Goal: Information Seeking & Learning: Check status

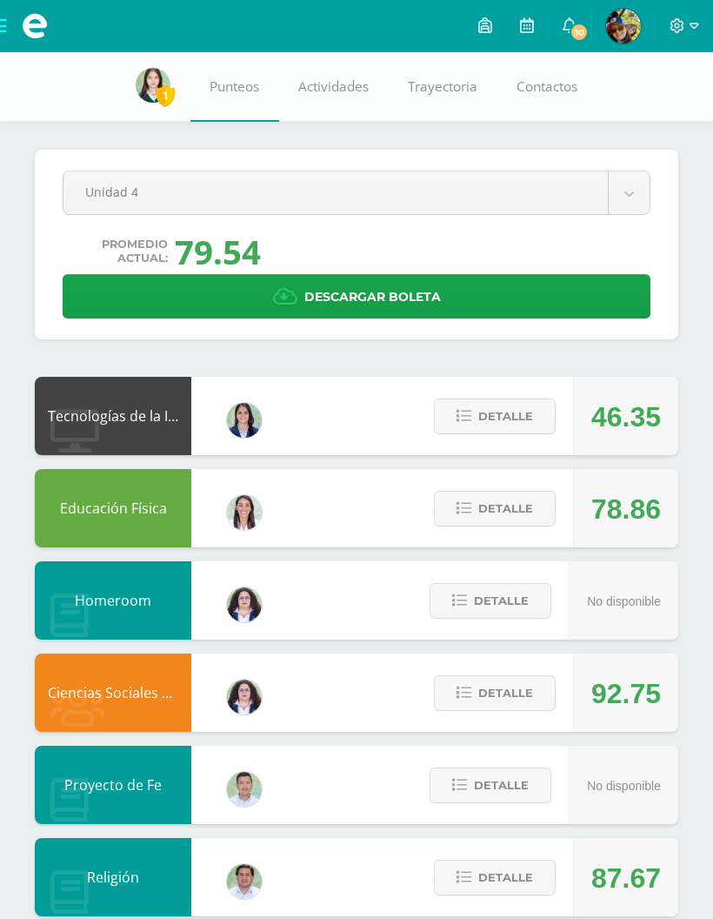
scroll to position [108, 0]
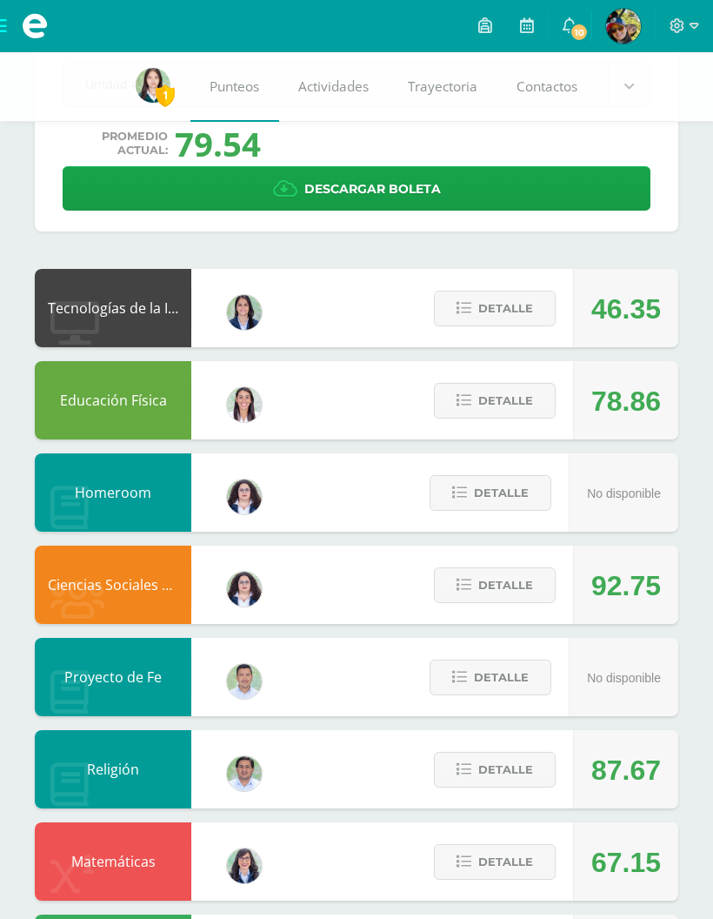
click at [511, 316] on span "Detalle" at bounding box center [505, 308] width 55 height 32
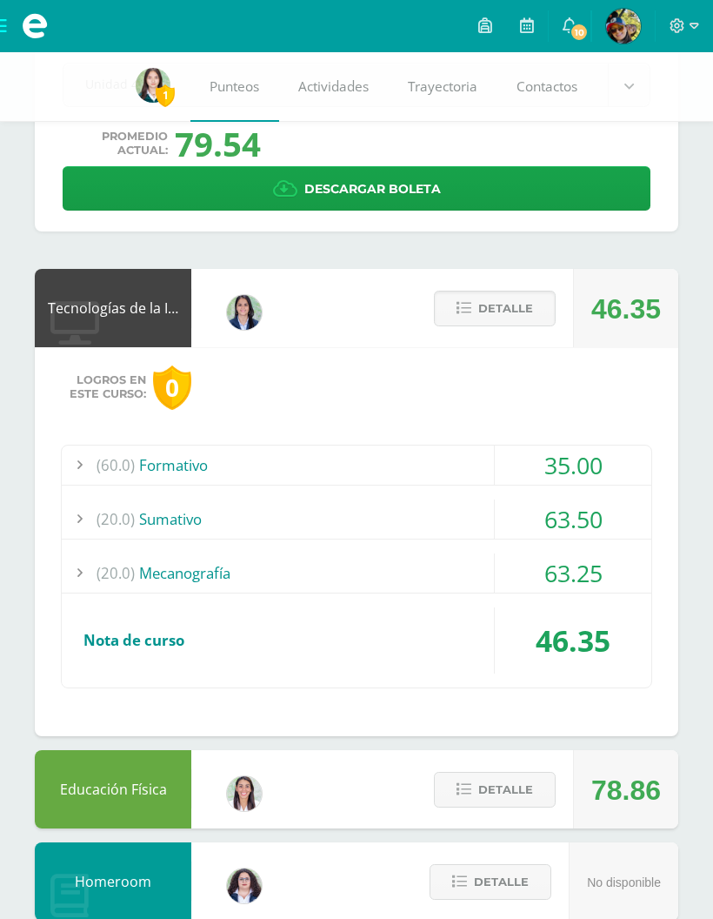
click at [477, 469] on div "(60.0) Formativo" at bounding box center [357, 464] width 590 height 39
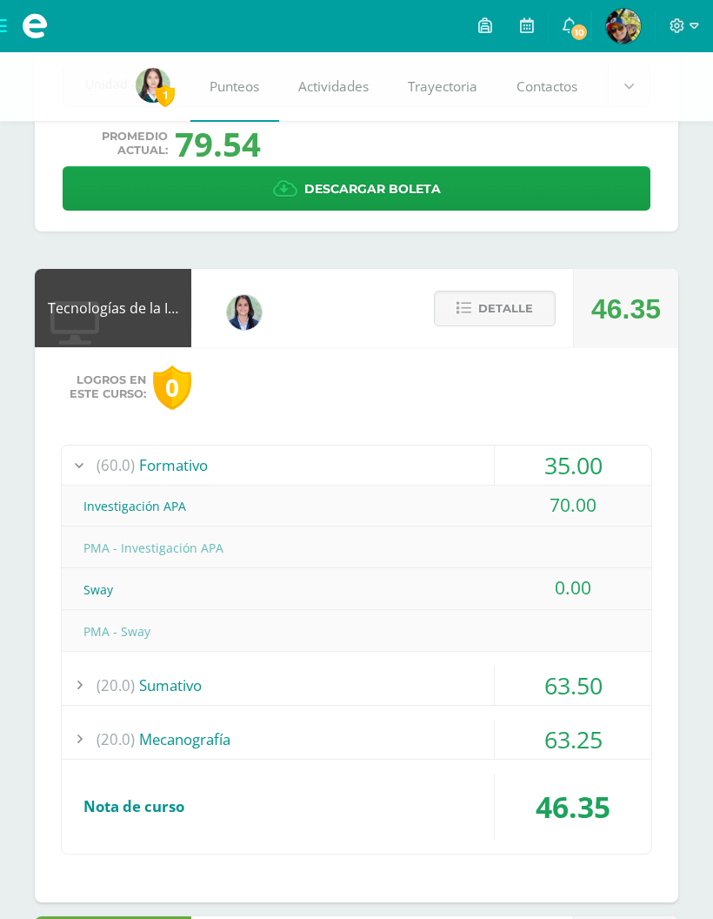
click at [474, 465] on div "(60.0) Formativo" at bounding box center [357, 464] width 590 height 39
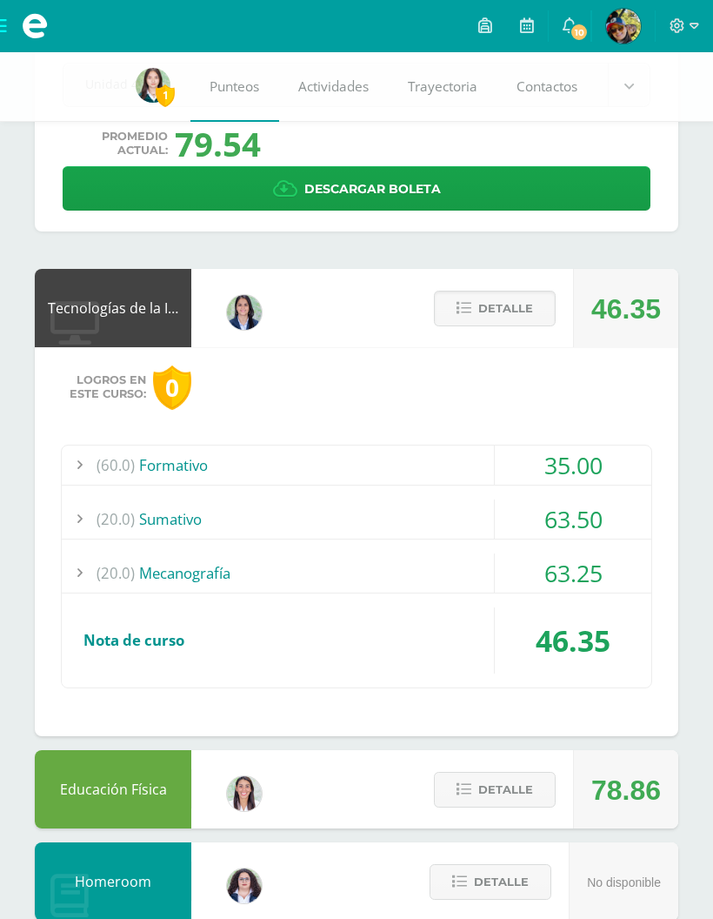
click at [529, 315] on span "Detalle" at bounding box center [505, 308] width 55 height 32
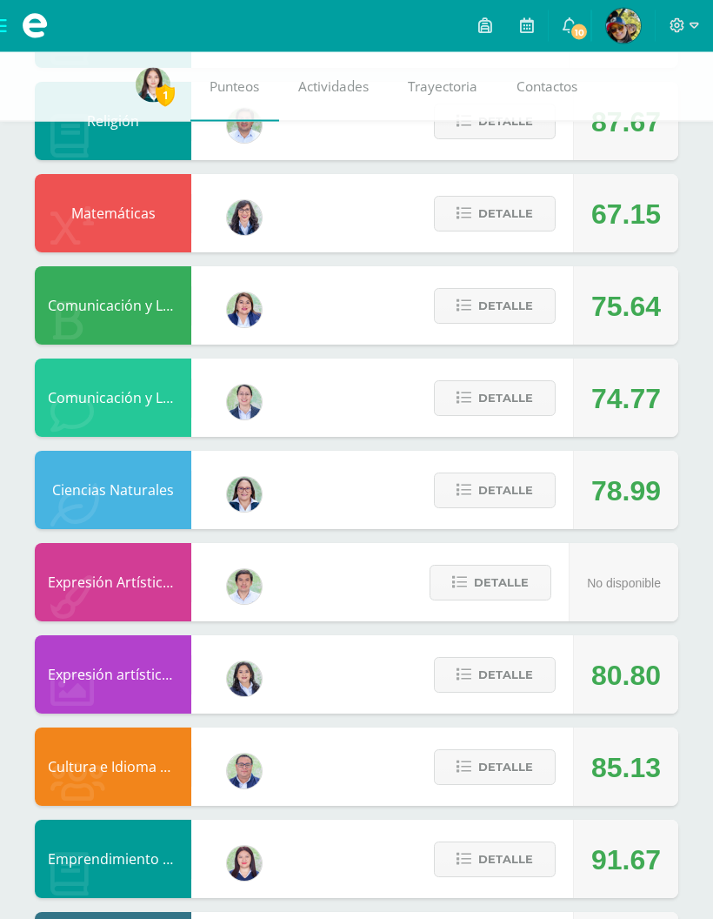
scroll to position [795, 0]
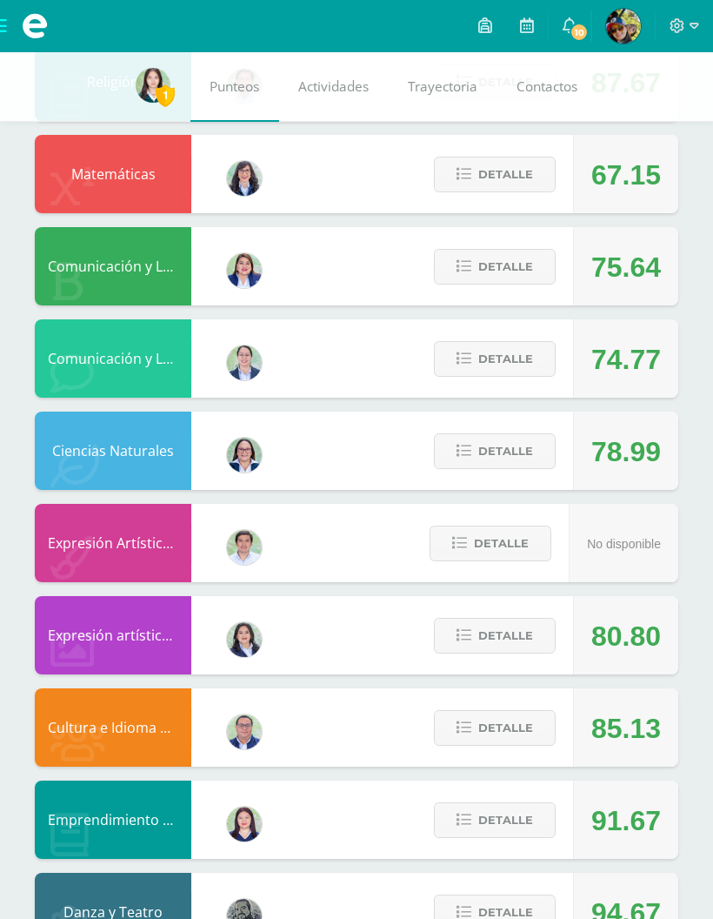
click at [505, 452] on span "Detalle" at bounding box center [505, 451] width 55 height 32
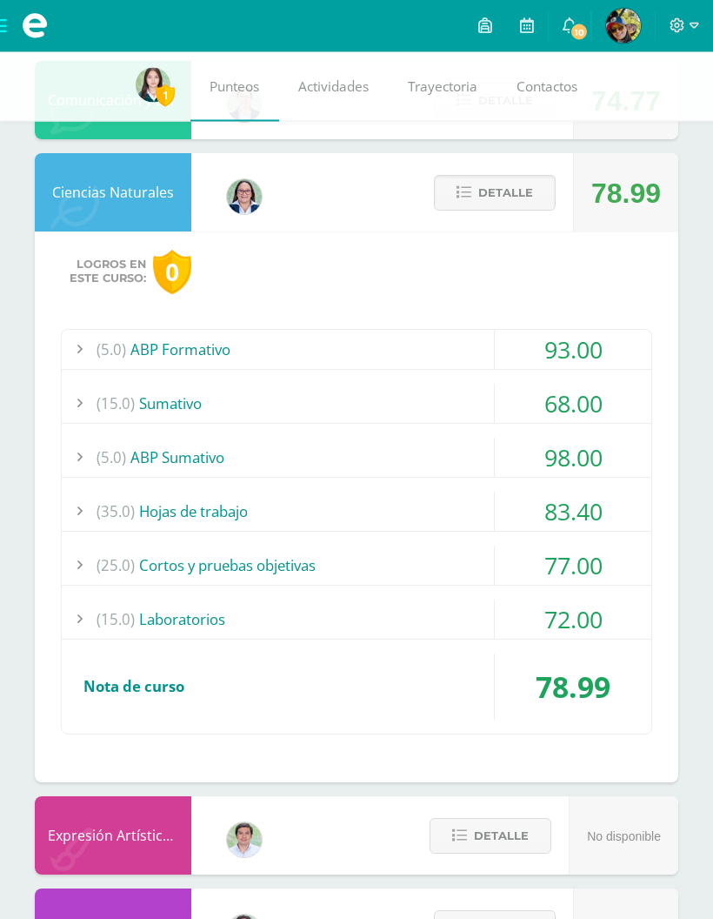
scroll to position [1054, 0]
click at [456, 604] on div "(15.0) Laboratorios" at bounding box center [357, 617] width 590 height 39
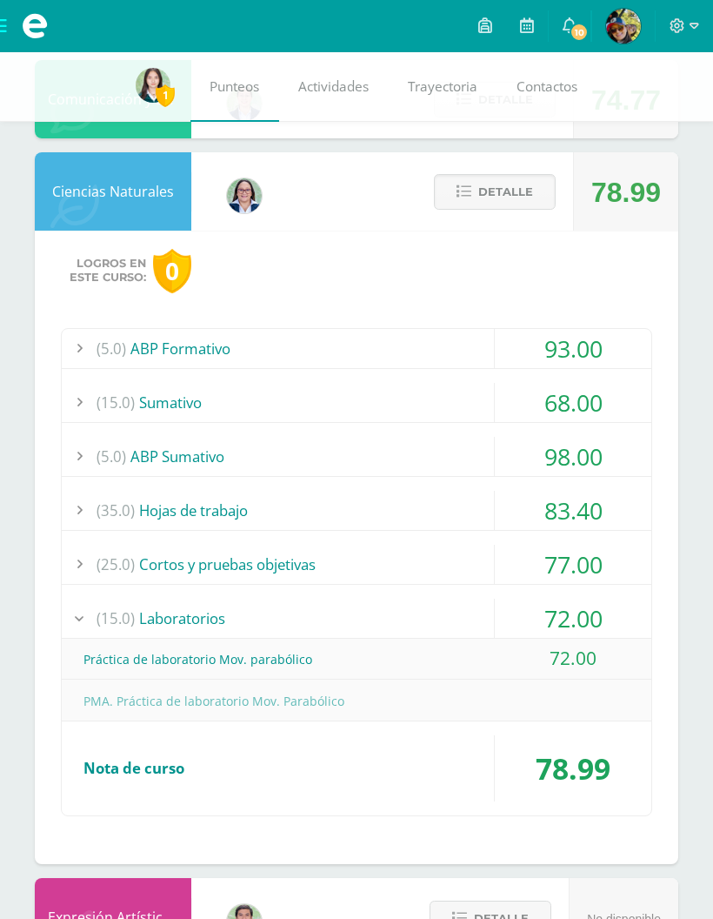
click at [472, 564] on div "(25.0) Cortos y pruebas objetivas" at bounding box center [357, 564] width 590 height 39
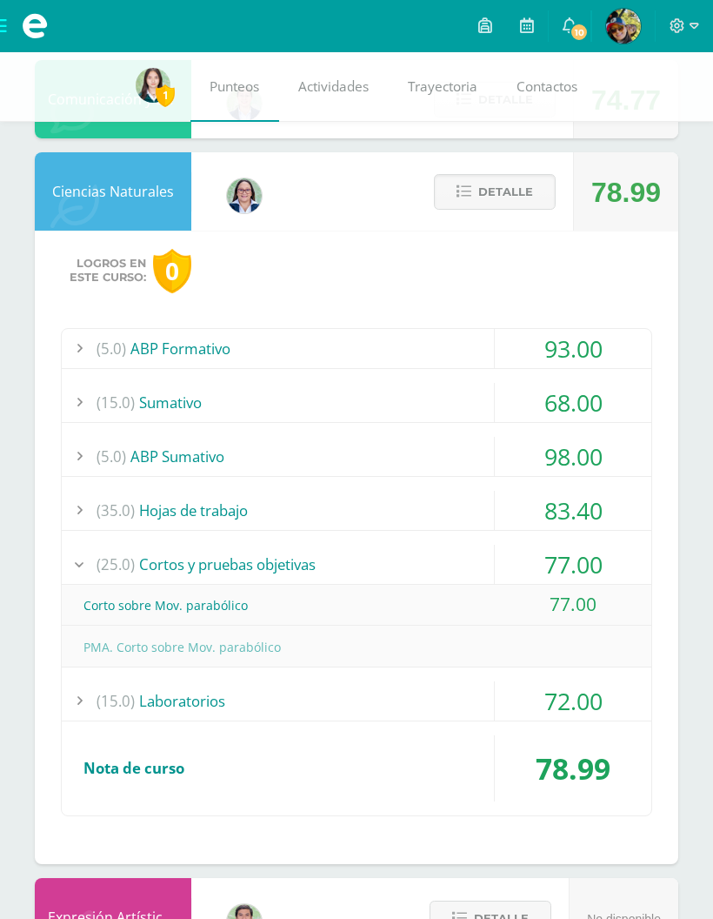
click at [478, 493] on div "(35.0) Hojas de trabajo" at bounding box center [357, 510] width 590 height 39
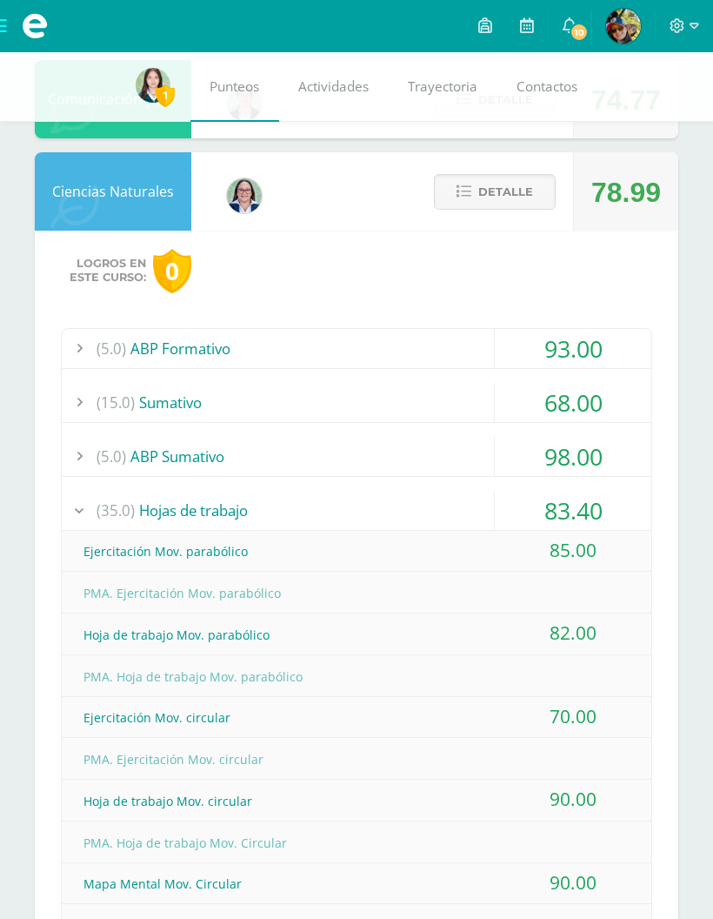
click at [495, 404] on div "68.00" at bounding box center [573, 402] width 157 height 39
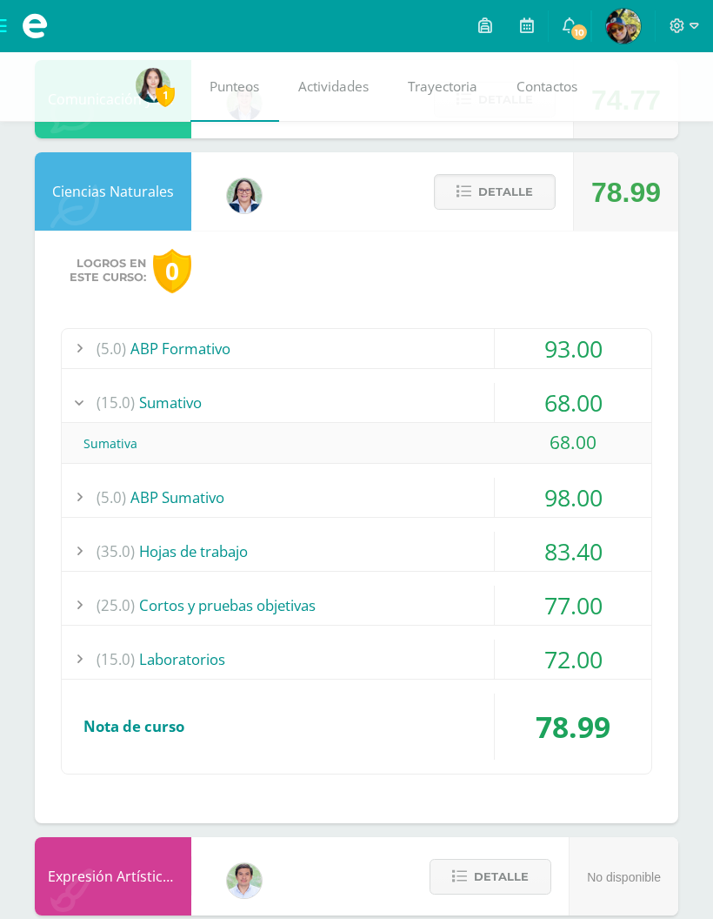
click at [508, 198] on span "Detalle" at bounding box center [505, 192] width 55 height 32
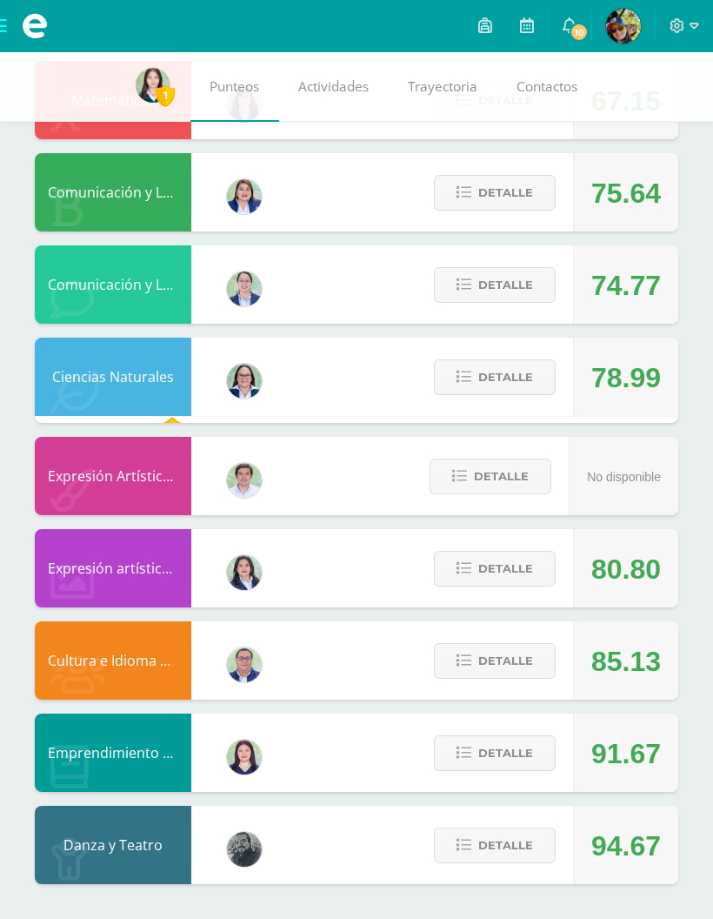
scroll to position [795, 0]
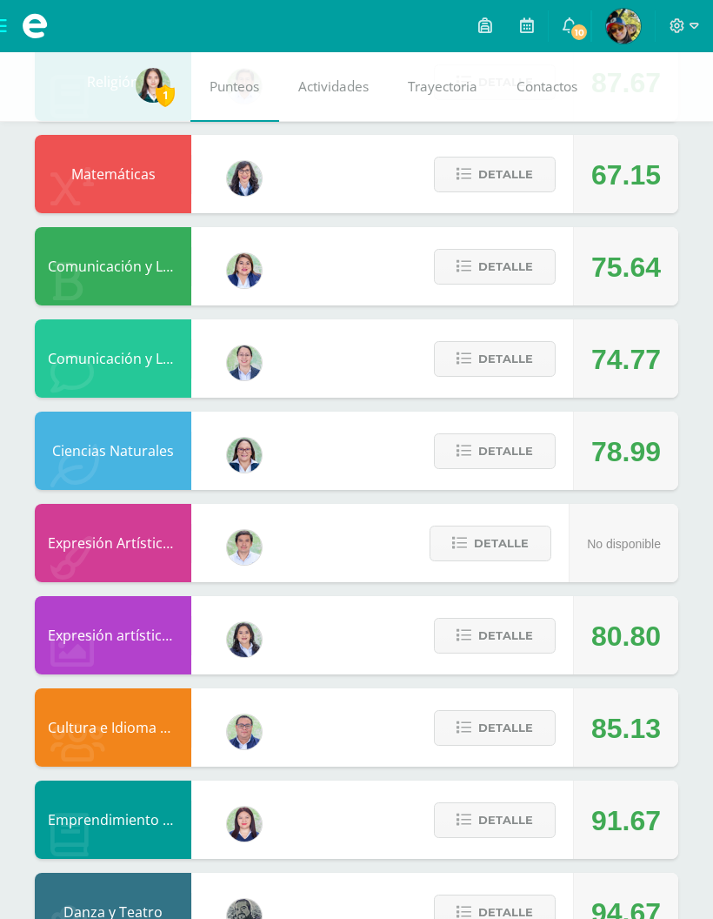
click at [529, 360] on span "Detalle" at bounding box center [505, 359] width 55 height 32
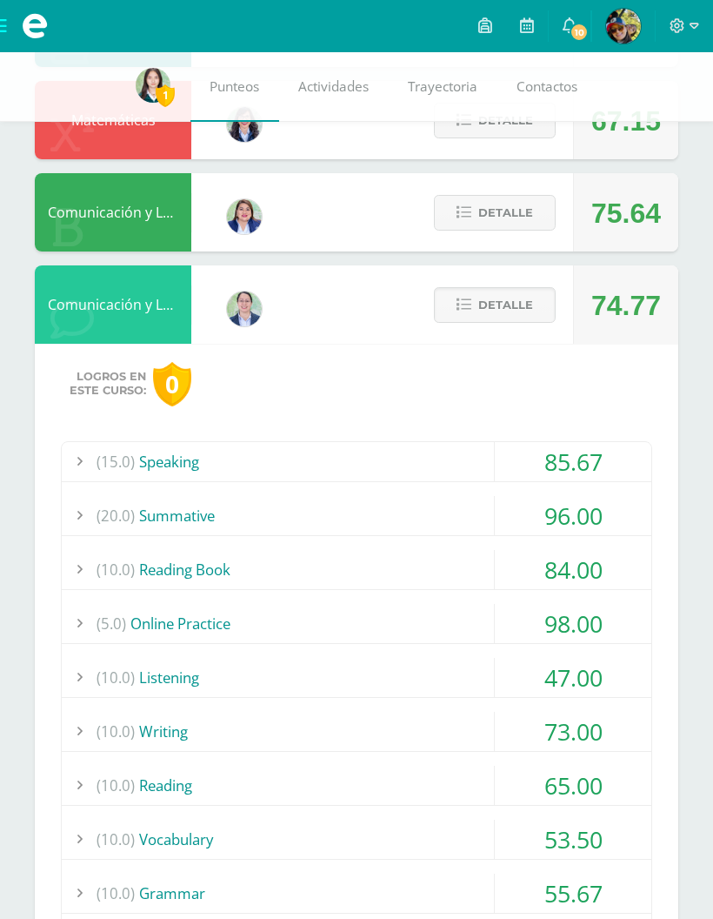
scroll to position [850, 0]
click at [459, 614] on div "(5.0) Online Practice" at bounding box center [357, 622] width 590 height 39
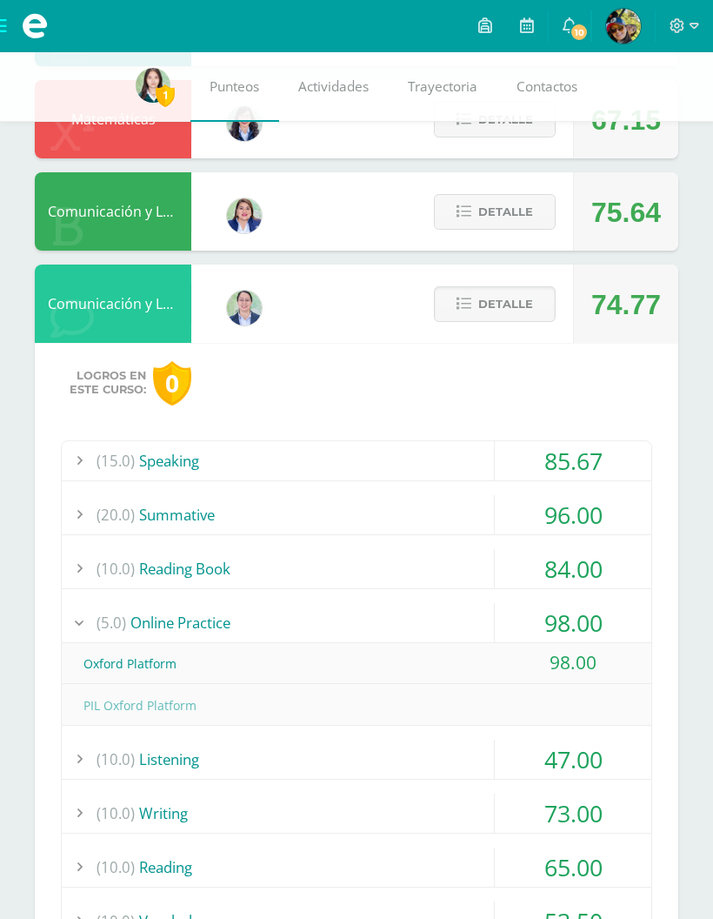
click at [453, 618] on div "(5.0) Online Practice" at bounding box center [357, 622] width 590 height 39
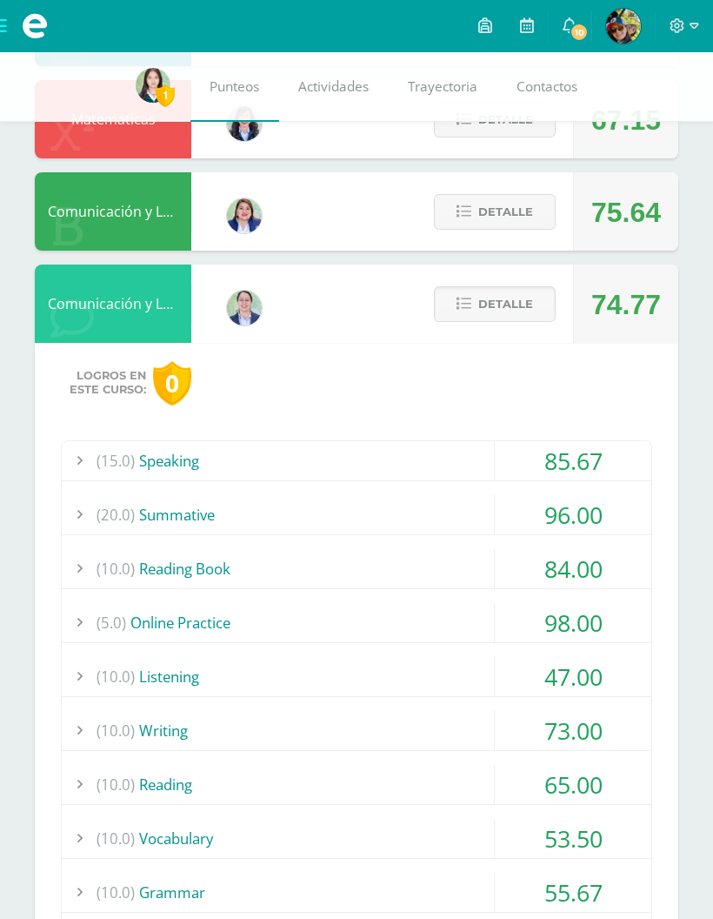
click at [538, 292] on button "Detalle" at bounding box center [495, 304] width 122 height 36
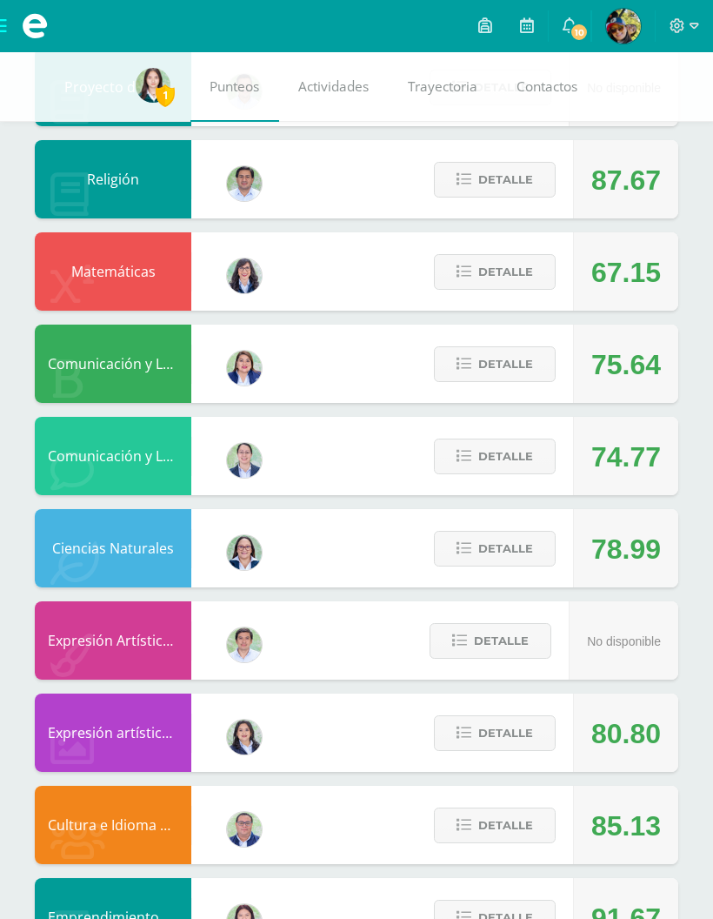
scroll to position [694, 0]
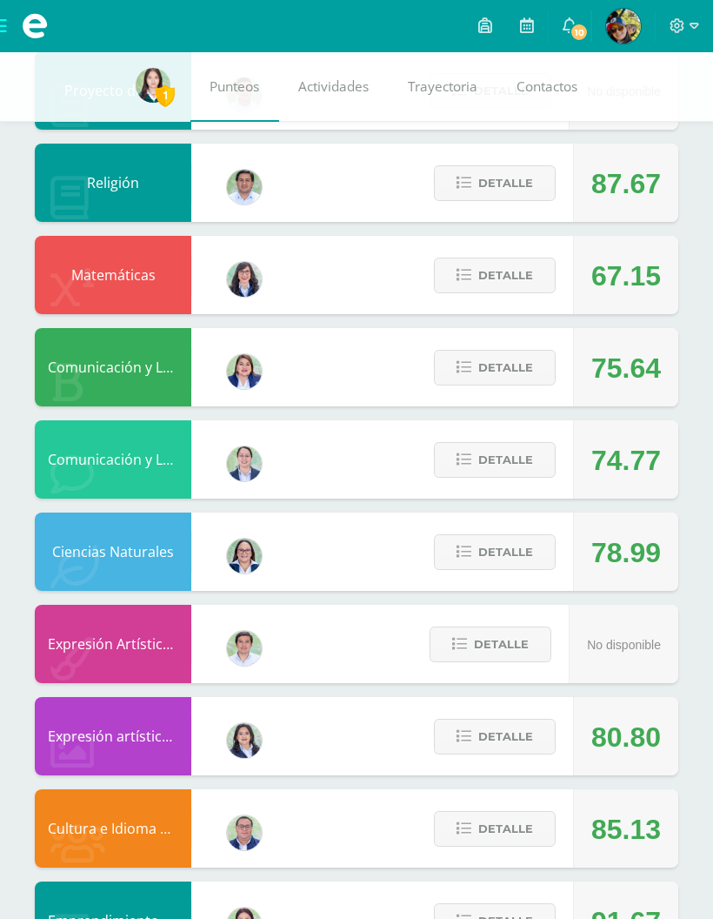
click at [539, 360] on button "Detalle" at bounding box center [495, 368] width 122 height 36
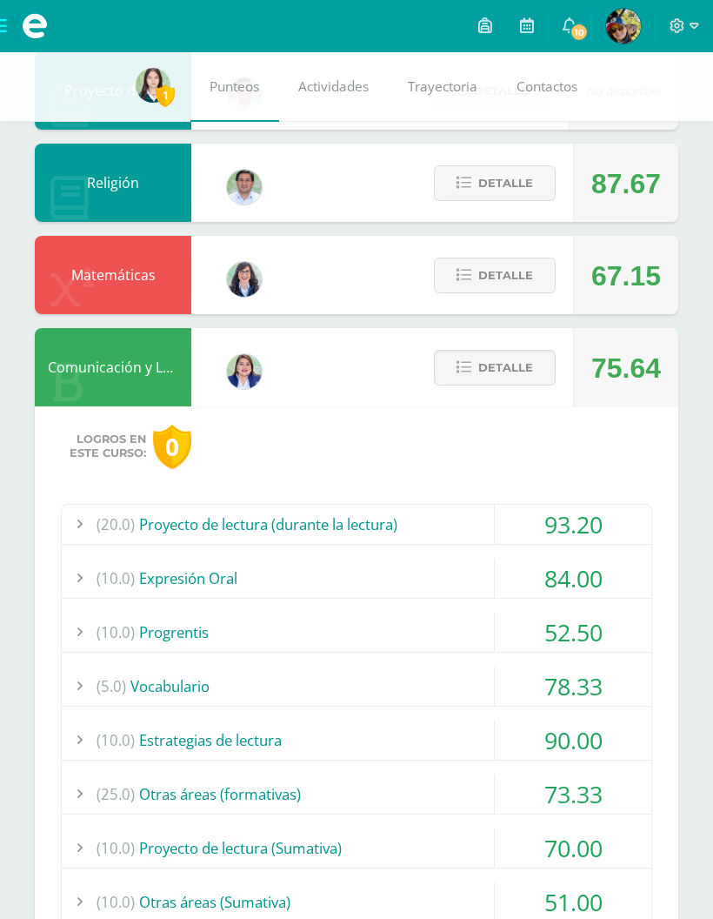
click at [506, 377] on span "Detalle" at bounding box center [505, 367] width 55 height 32
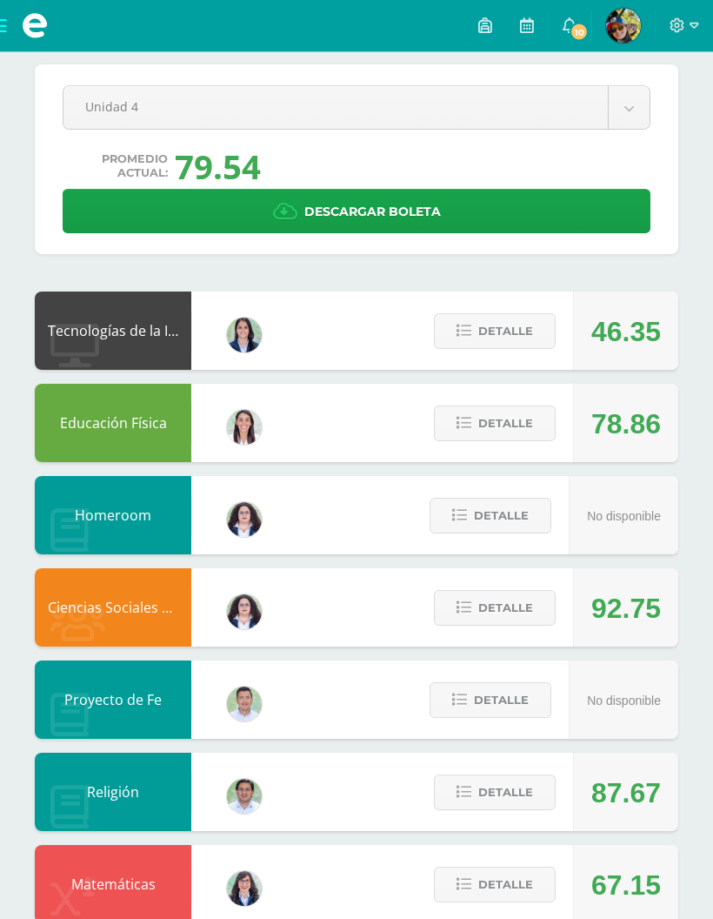
scroll to position [106, 0]
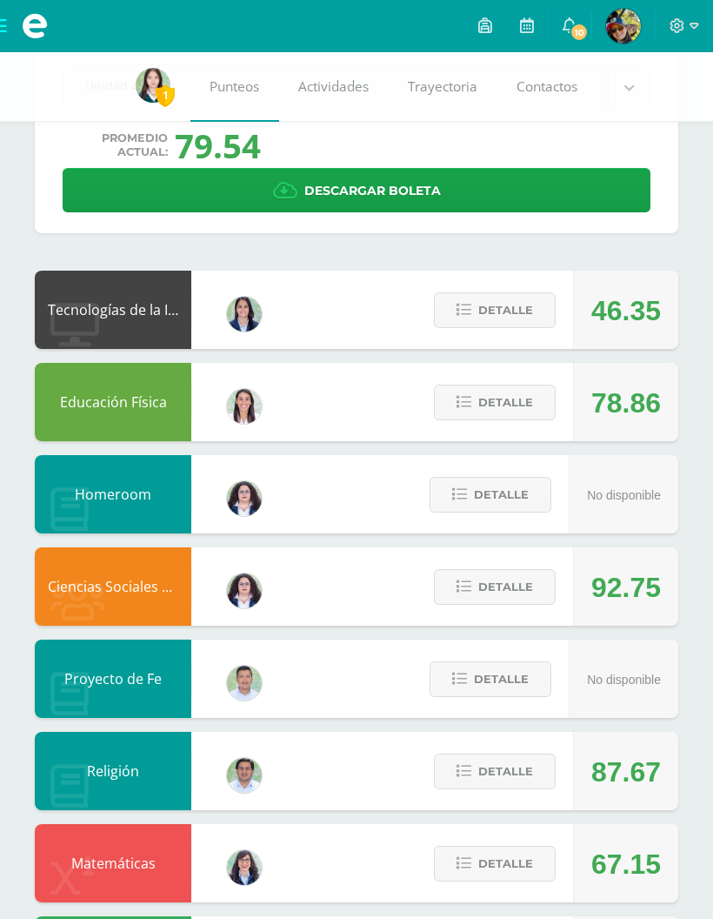
click at [525, 586] on span "Detalle" at bounding box center [505, 587] width 55 height 32
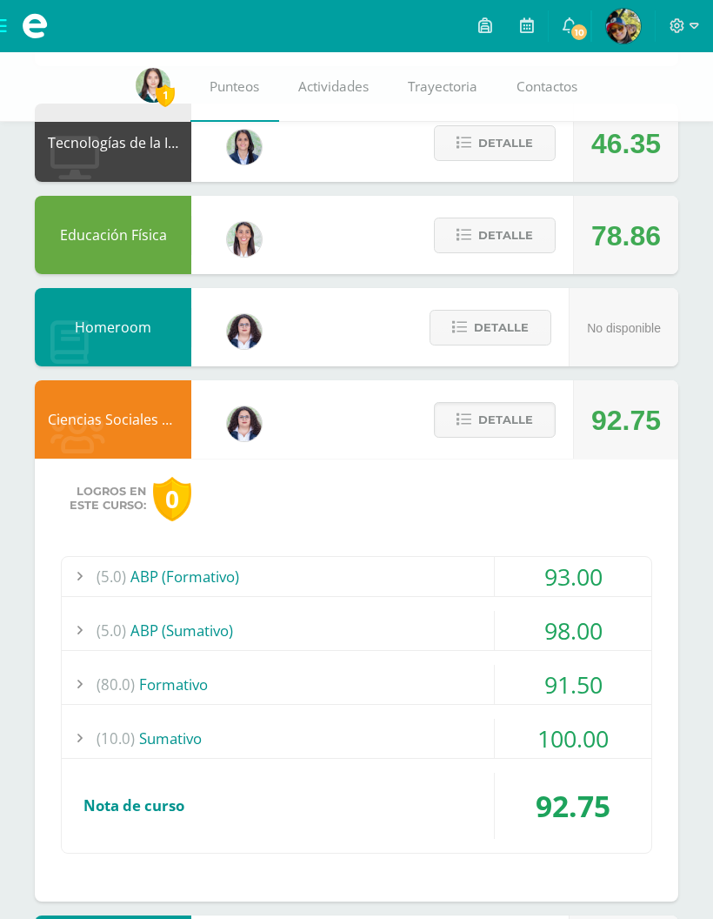
scroll to position [274, 0]
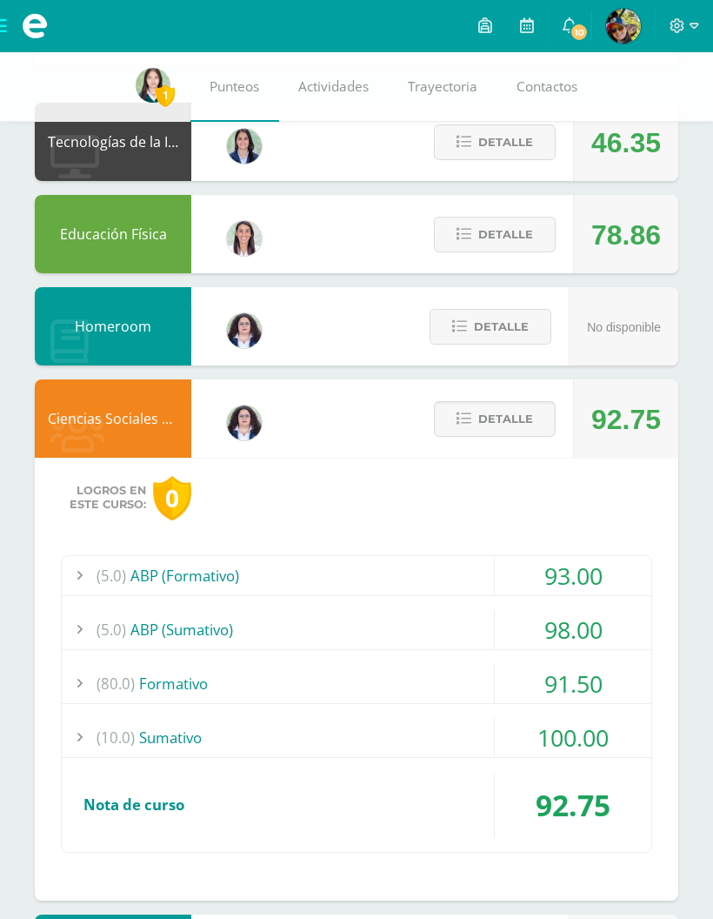
click at [546, 423] on button "Detalle" at bounding box center [495, 419] width 122 height 36
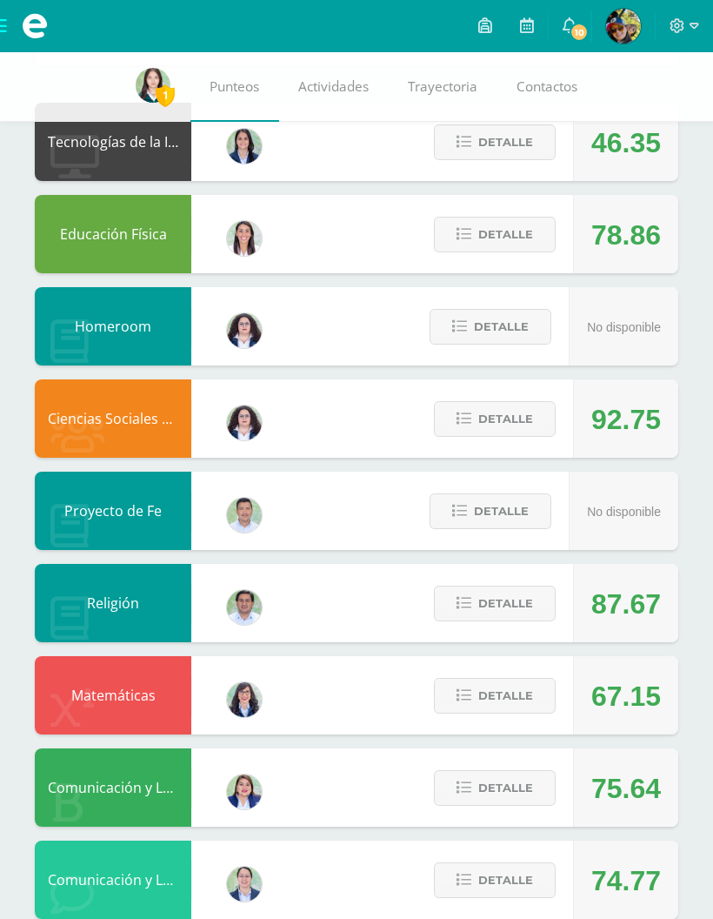
click at [528, 621] on button "Detalle" at bounding box center [495, 603] width 122 height 36
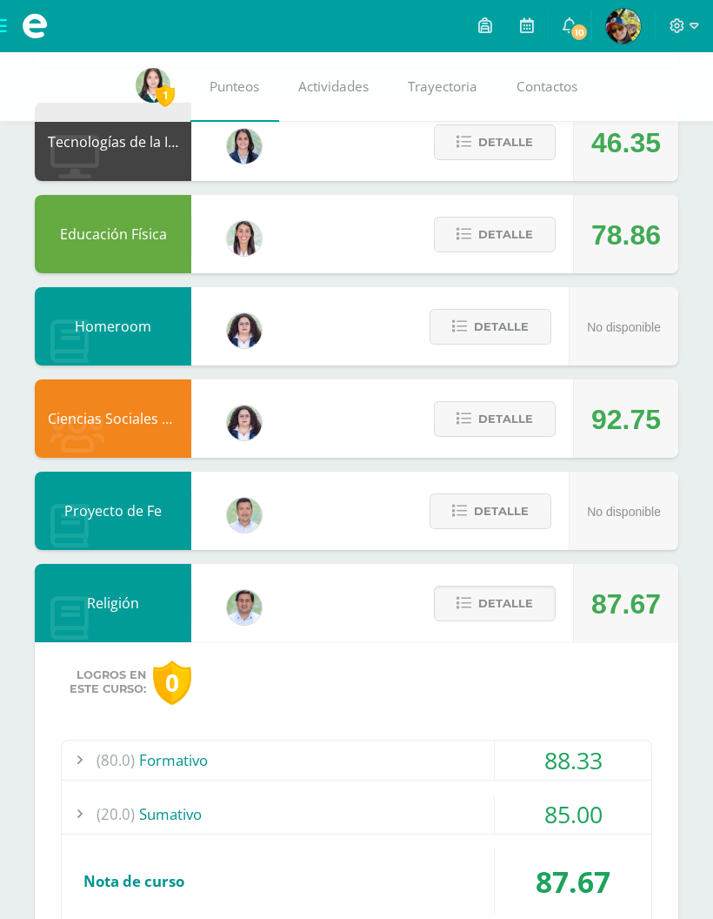
click at [459, 750] on div "(80.0) Formativo" at bounding box center [357, 759] width 590 height 39
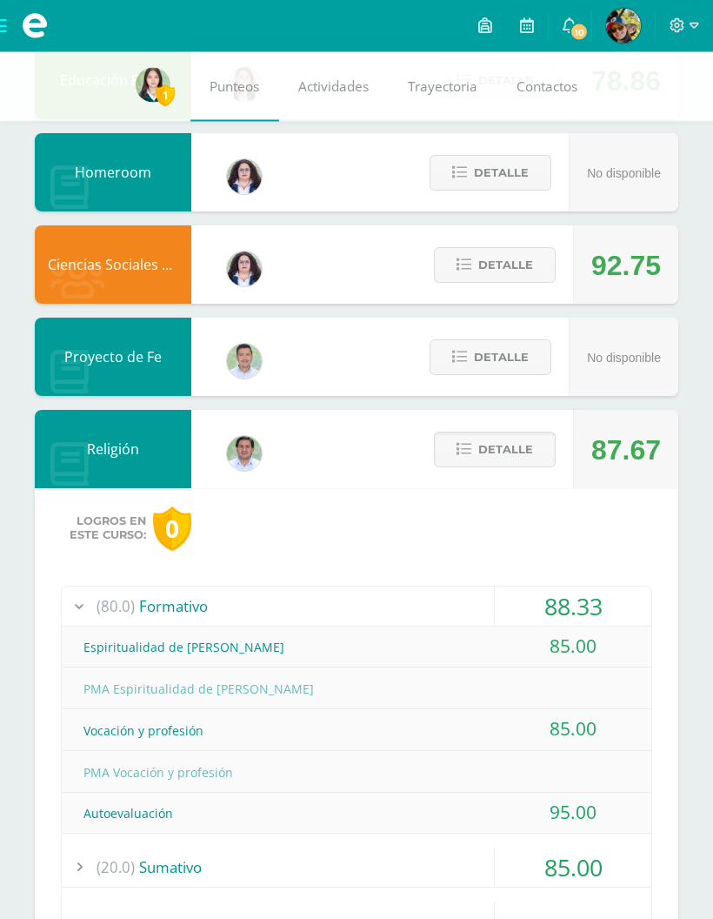
scroll to position [428, 0]
click at [458, 612] on div "(80.0) Formativo" at bounding box center [357, 605] width 590 height 39
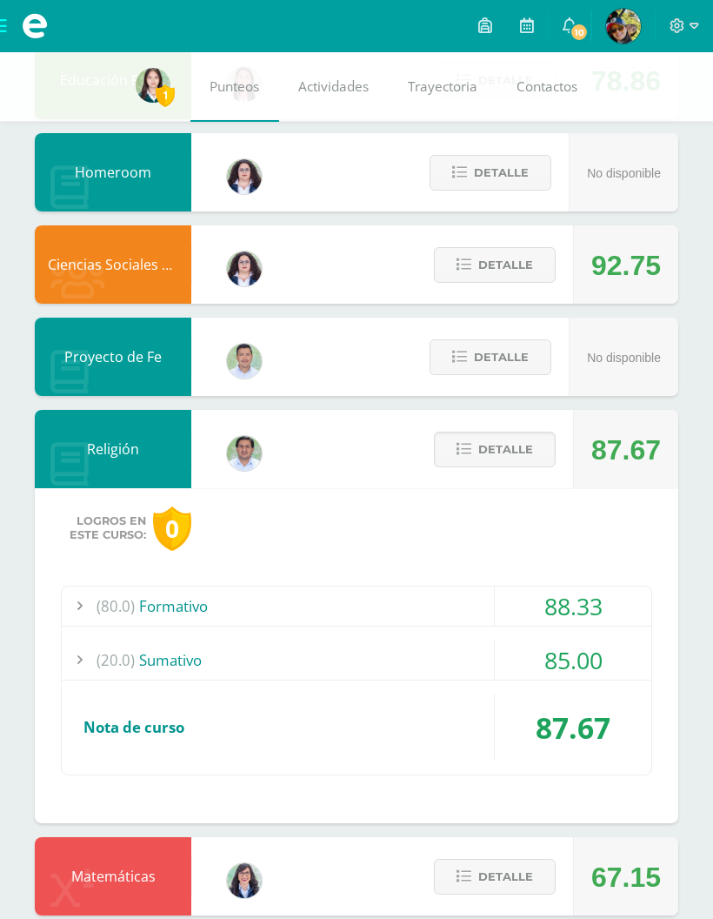
click at [471, 647] on div "(20.0) Sumativo" at bounding box center [357, 659] width 590 height 39
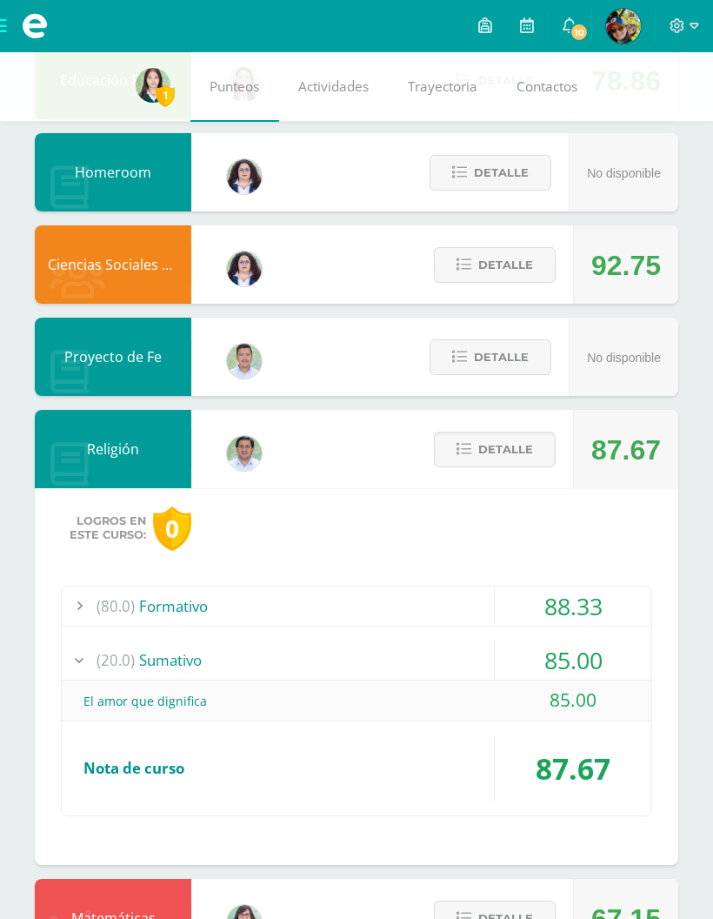
click at [460, 665] on div "(20.0) Sumativo" at bounding box center [357, 659] width 590 height 39
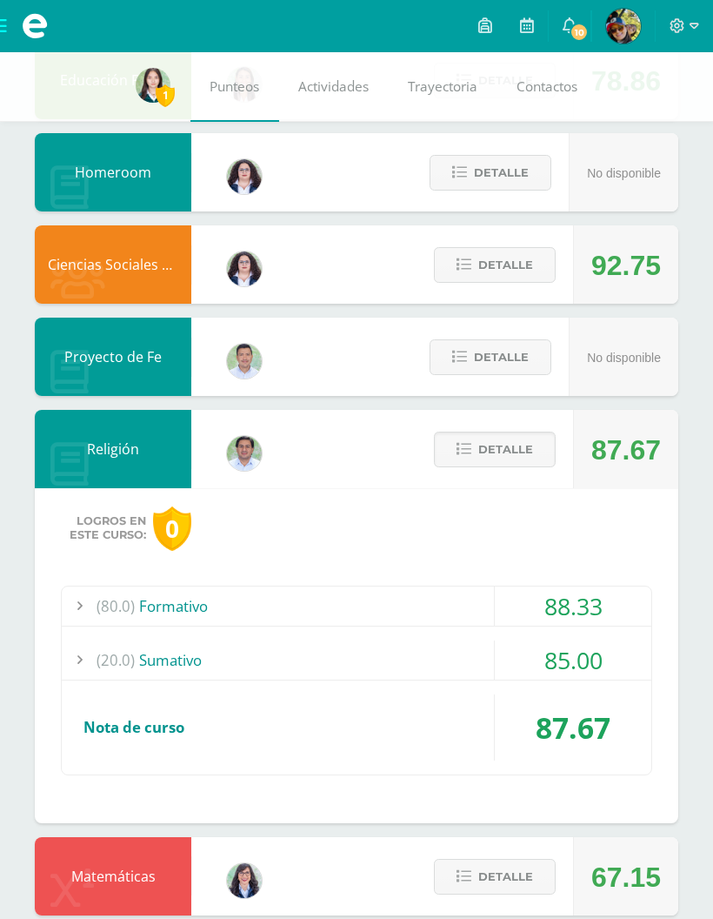
click at [522, 450] on span "Detalle" at bounding box center [505, 449] width 55 height 32
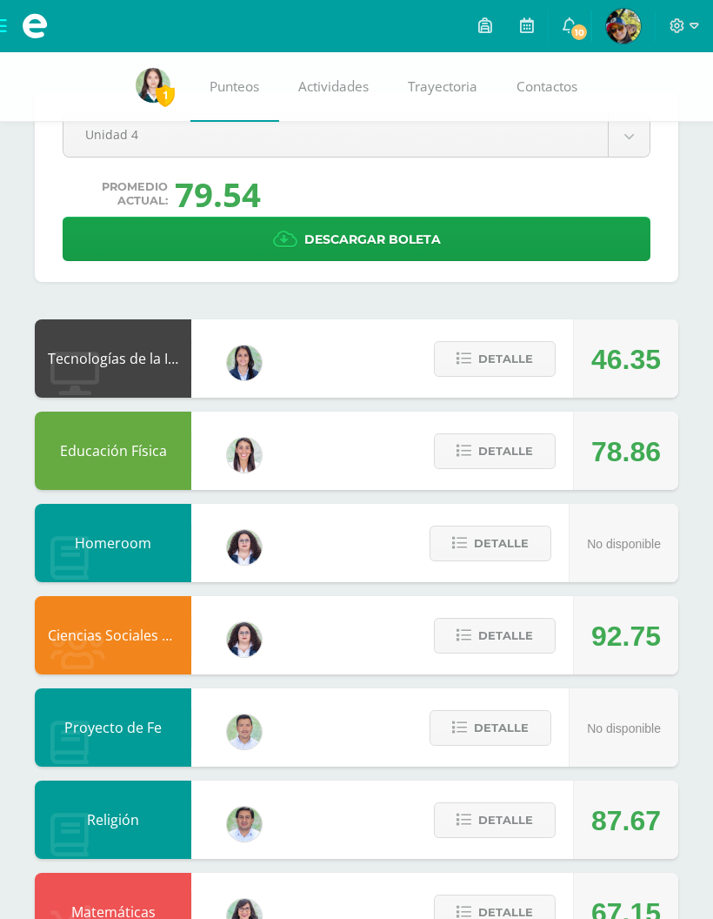
scroll to position [0, 0]
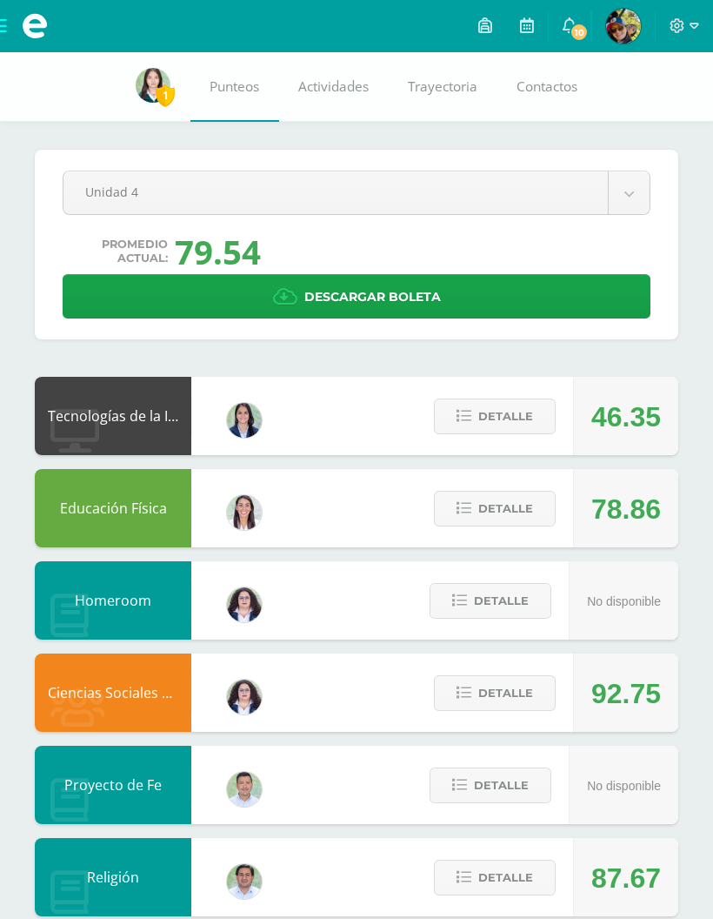
scroll to position [108, 0]
